Goal: Task Accomplishment & Management: Manage account settings

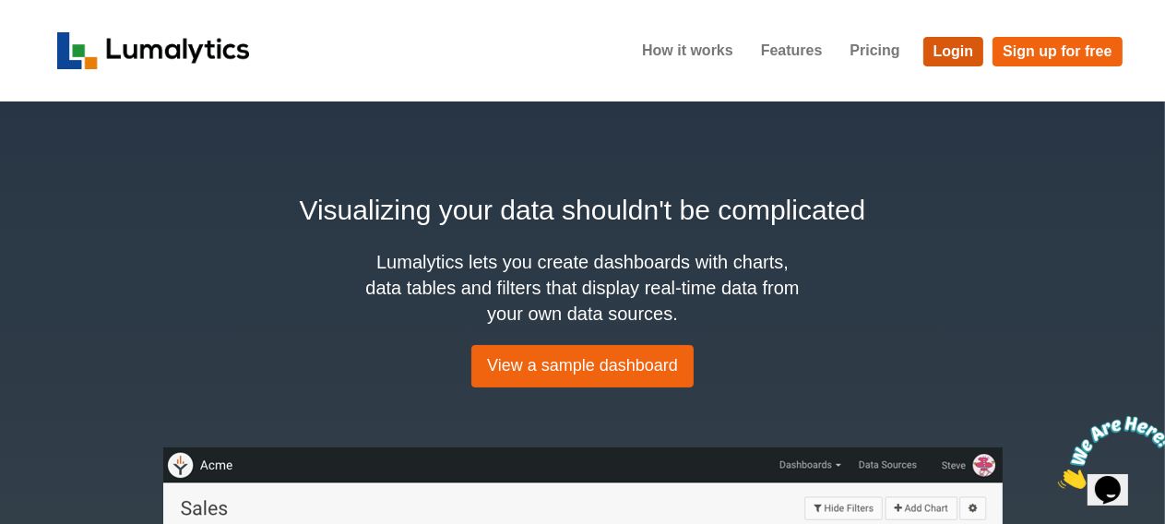
click at [954, 47] on link "Login" at bounding box center [953, 52] width 61 height 30
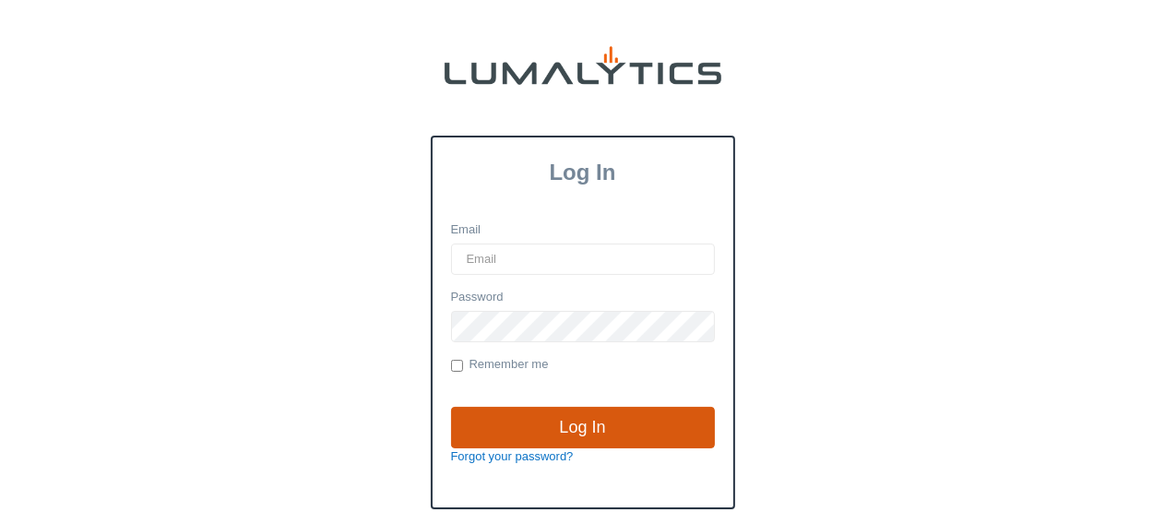
type input "[EMAIL_ADDRESS][DOMAIN_NAME]"
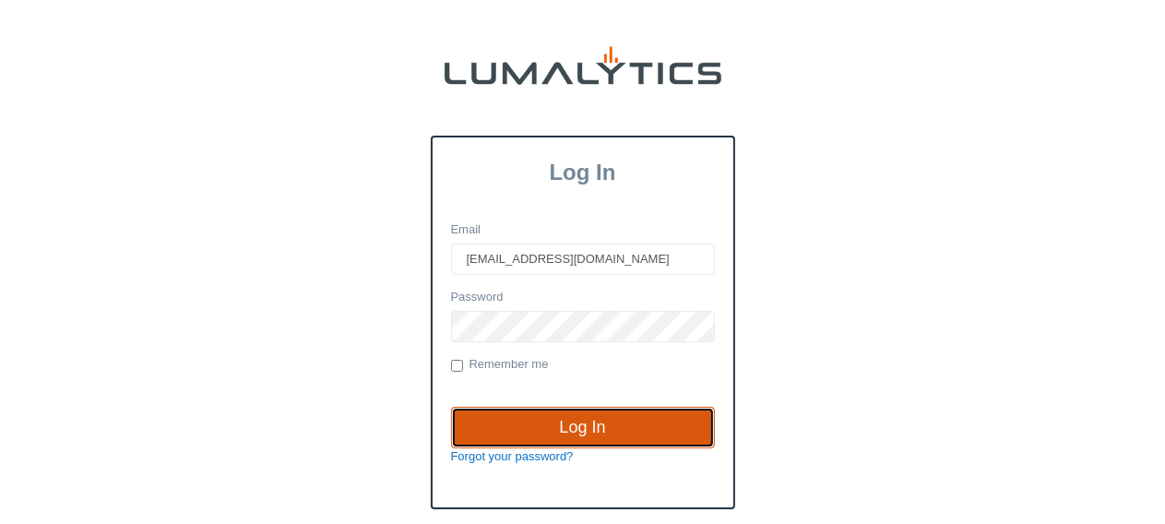
click at [568, 418] on input "Log In" at bounding box center [583, 428] width 264 height 42
